Goal: Find specific page/section: Find specific page/section

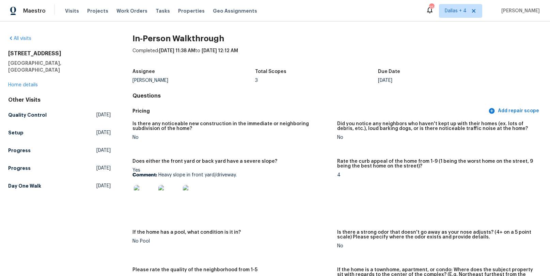
click at [10, 37] on icon at bounding box center [10, 37] width 5 height 5
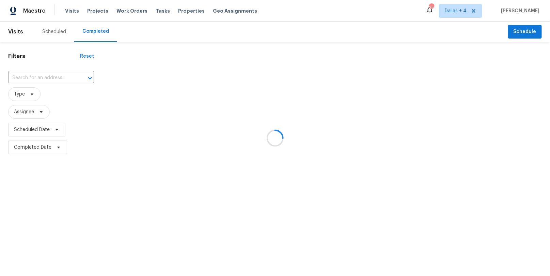
click at [43, 77] on div at bounding box center [275, 138] width 550 height 276
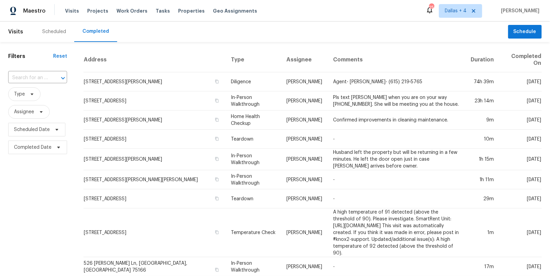
click at [43, 77] on input "text" at bounding box center [28, 78] width 40 height 11
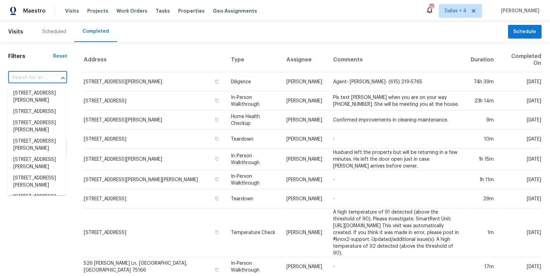
paste input "[STREET_ADDRESS]"
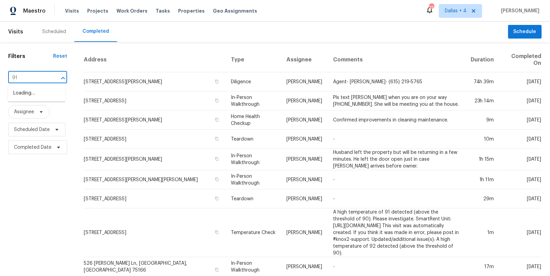
type input "9"
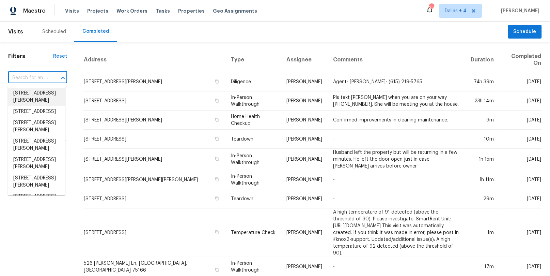
paste input "[STREET_ADDRESS]"
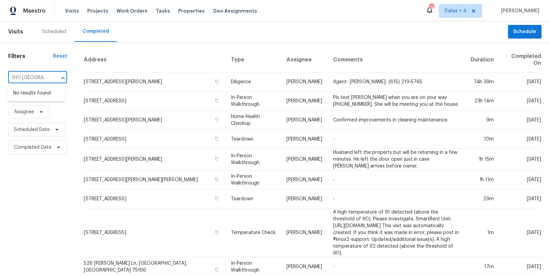
type input "910 [GEOGRAPHIC_DATA]"
click at [467, 10] on span "Dallas + 4" at bounding box center [456, 10] width 22 height 7
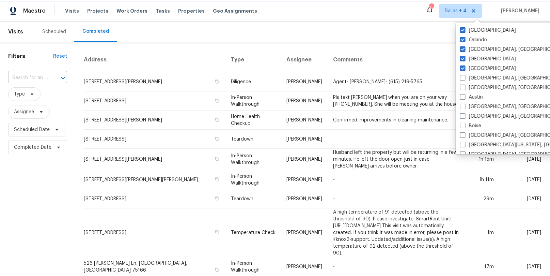
click at [52, 74] on div at bounding box center [58, 78] width 18 height 10
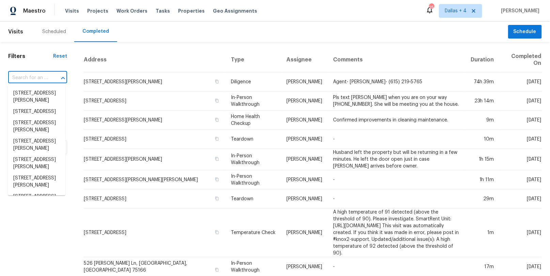
paste input "[STREET_ADDRESS]"
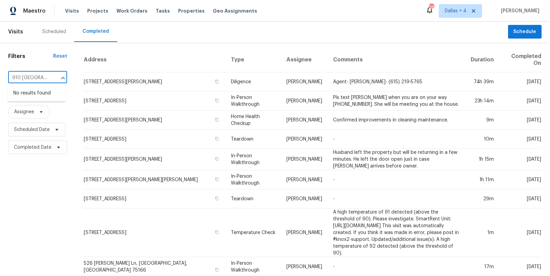
type input "910 [GEOGRAPHIC_DATA]"
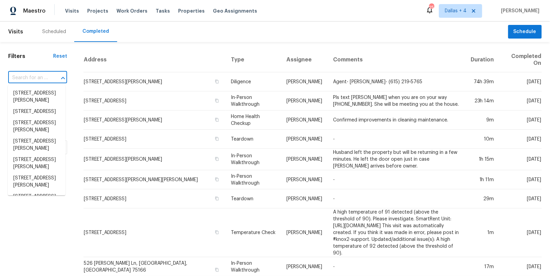
click at [35, 76] on input "text" at bounding box center [28, 78] width 40 height 11
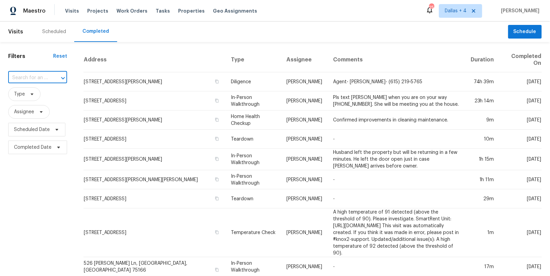
paste input "[STREET_ADDRESS][PERSON_NAME]"
type input "9"
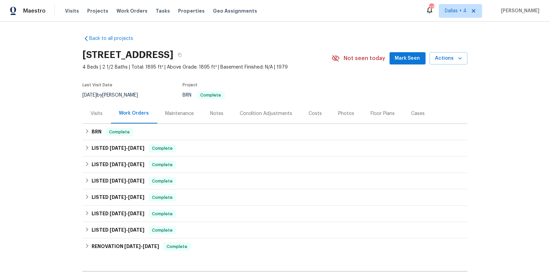
click at [97, 112] on div "Visits" at bounding box center [97, 113] width 12 height 7
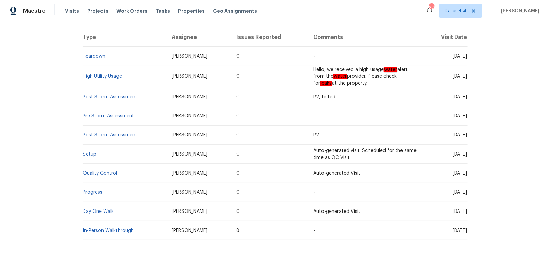
scroll to position [138, 0]
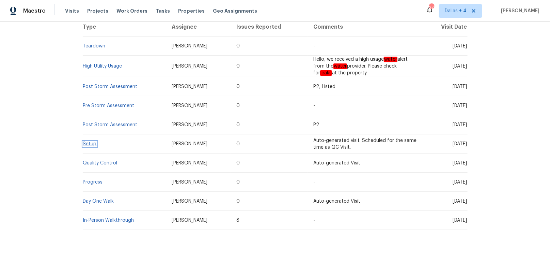
click at [89, 144] on link "Setup" at bounding box center [90, 143] width 14 height 5
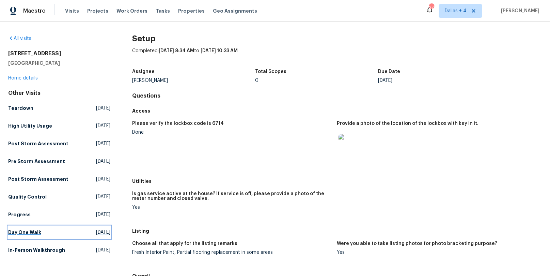
click at [17, 231] on h5 "Day One Walk" at bounding box center [24, 232] width 33 height 7
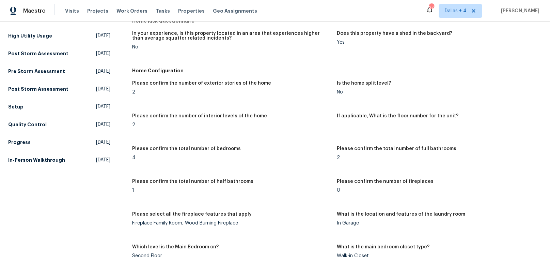
scroll to position [83, 0]
